Goal: Task Accomplishment & Management: Manage account settings

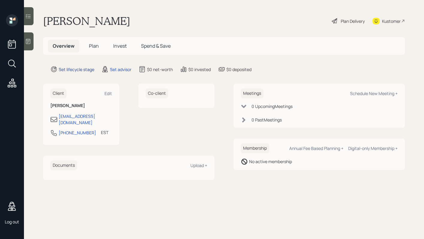
click at [85, 69] on div "Set lifecycle stage" at bounding box center [77, 69] width 36 height 6
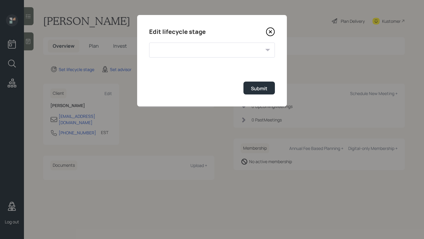
click at [177, 49] on div at bounding box center [212, 50] width 126 height 15
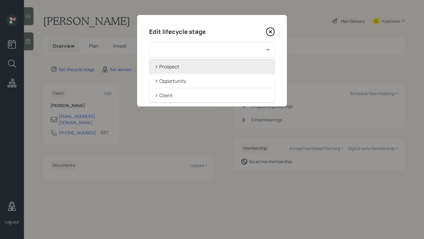
click at [185, 70] on div "> Prospect" at bounding box center [212, 66] width 125 height 14
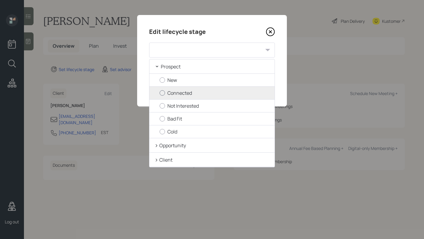
click at [201, 92] on label "Connected" at bounding box center [215, 93] width 110 height 7
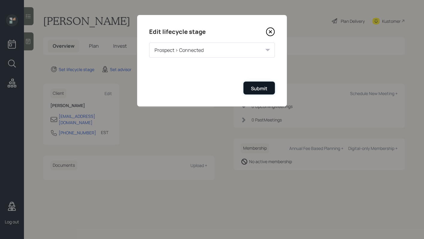
click at [262, 88] on div "Submit" at bounding box center [259, 88] width 16 height 7
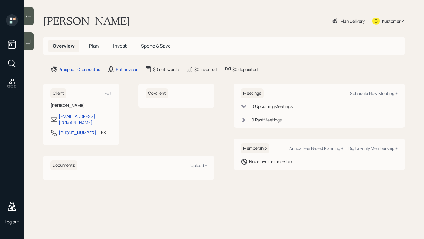
click at [126, 73] on main "Patricia Maclauchlan Plan Delivery Kustomer Overview Plan Invest Spend & Save P…" at bounding box center [224, 119] width 400 height 239
click at [126, 70] on div "Set advisor" at bounding box center [127, 69] width 22 height 6
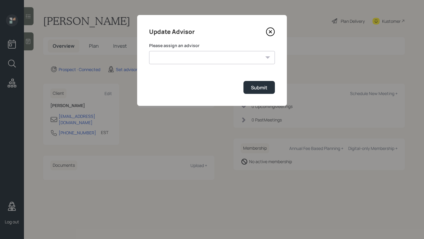
click at [193, 63] on select "Jonah Coleman Tyler End James DiStasi Treva Nostdahl Eric Schwartz Aleksandra S…" at bounding box center [212, 57] width 126 height 13
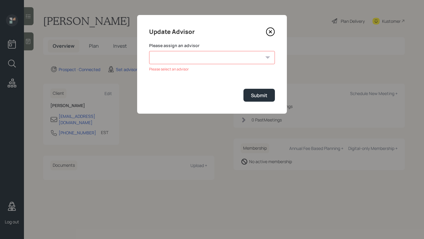
click at [270, 31] on icon at bounding box center [270, 32] width 2 height 2
